Goal: Task Accomplishment & Management: Manage account settings

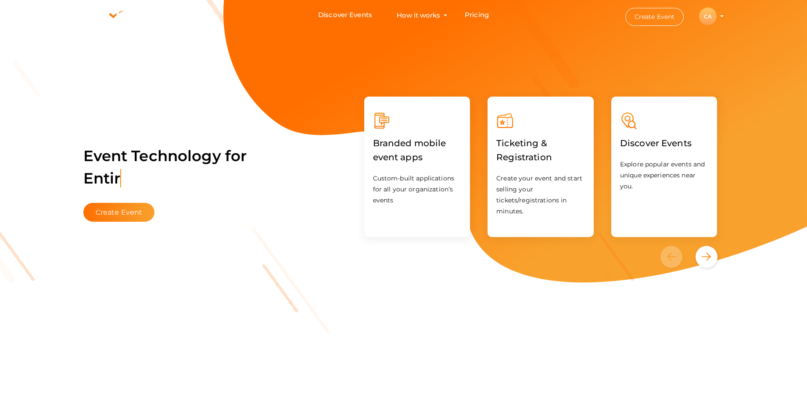
click at [708, 11] on div "CA" at bounding box center [708, 16] width 18 height 18
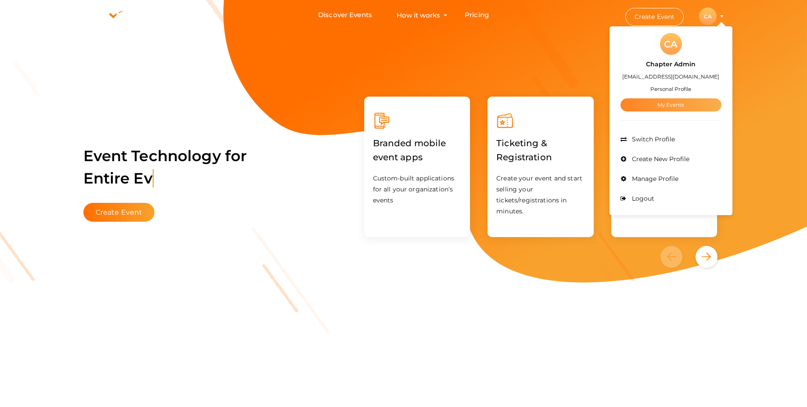
click at [673, 106] on link "My Events" at bounding box center [670, 104] width 101 height 13
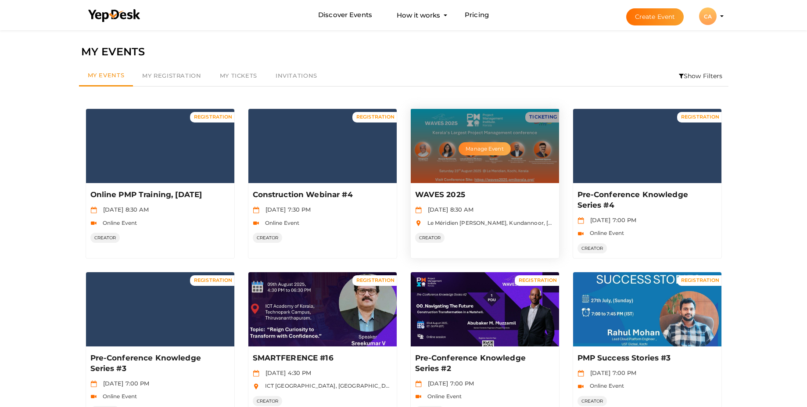
click at [489, 151] on button "Manage Event" at bounding box center [484, 148] width 52 height 13
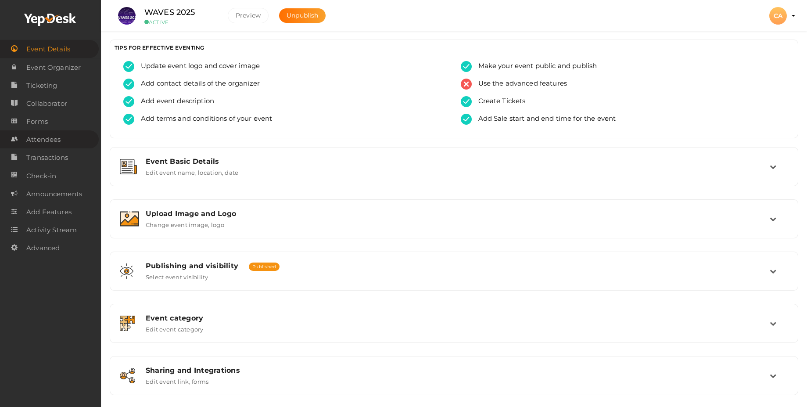
click at [39, 143] on span "Attendees" at bounding box center [43, 140] width 34 height 18
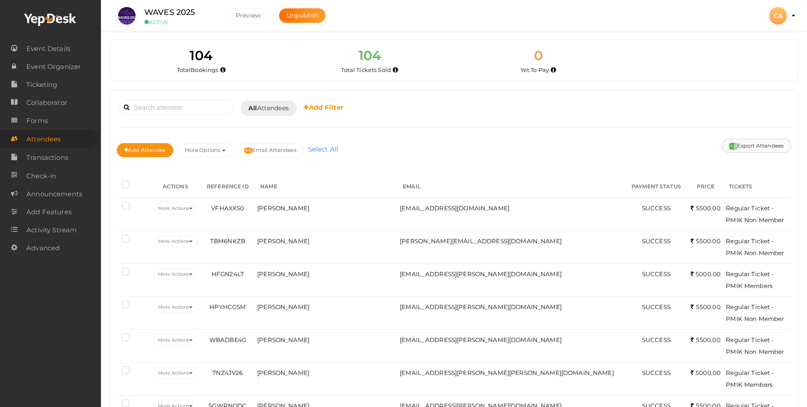
click at [770, 141] on button "Export Attendees" at bounding box center [756, 146] width 69 height 14
click at [49, 84] on span "Ticketing" at bounding box center [41, 85] width 31 height 18
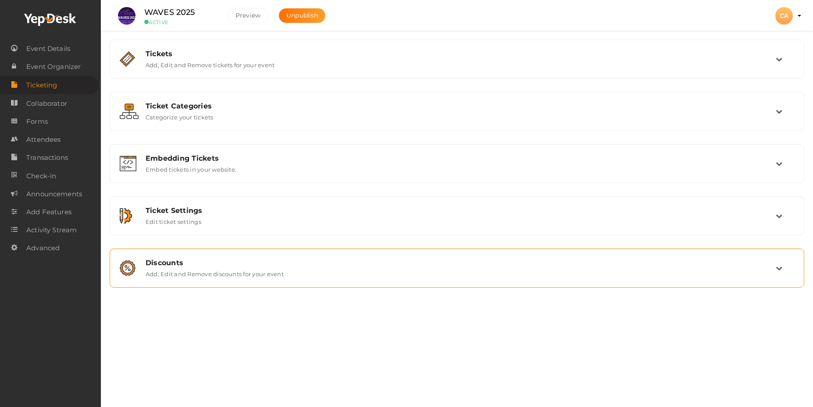
click at [248, 273] on label "Add, Edit and Remove discounts for your event" at bounding box center [215, 272] width 138 height 11
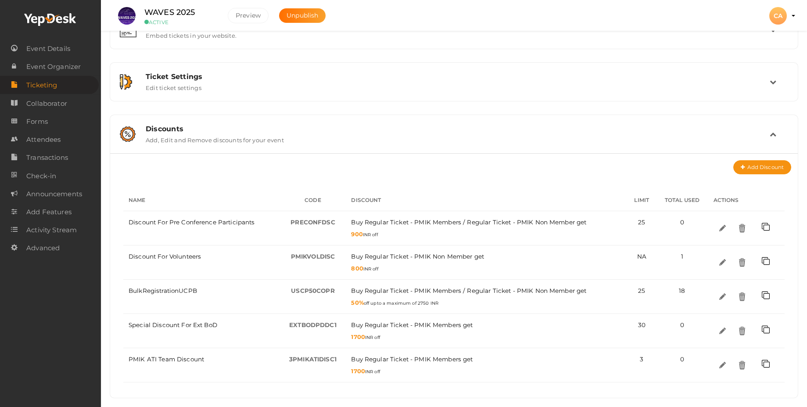
scroll to position [138, 0]
